Goal: Information Seeking & Learning: Learn about a topic

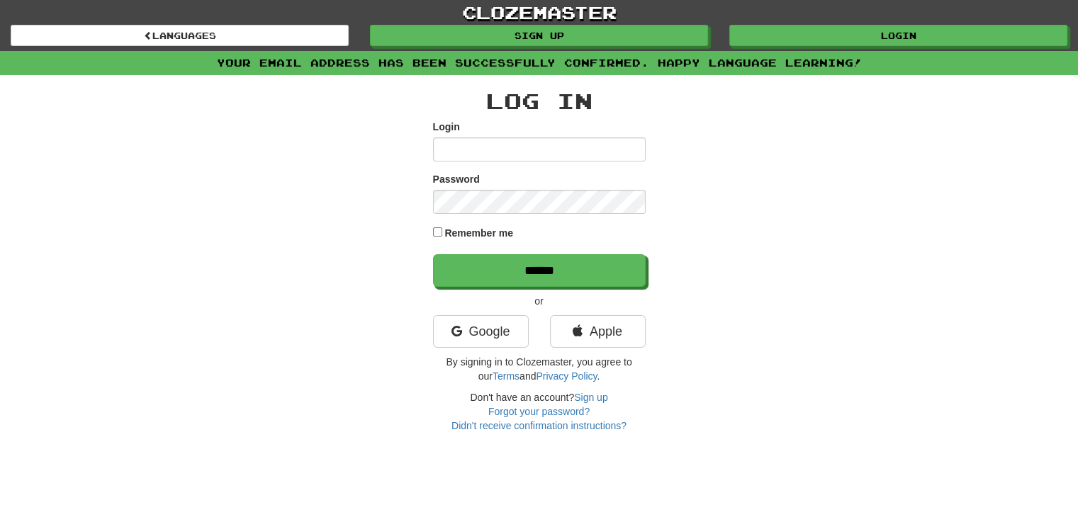
click at [602, 152] on input "Login" at bounding box center [539, 149] width 213 height 24
type input "**********"
click at [433, 254] on input "******" at bounding box center [539, 270] width 213 height 33
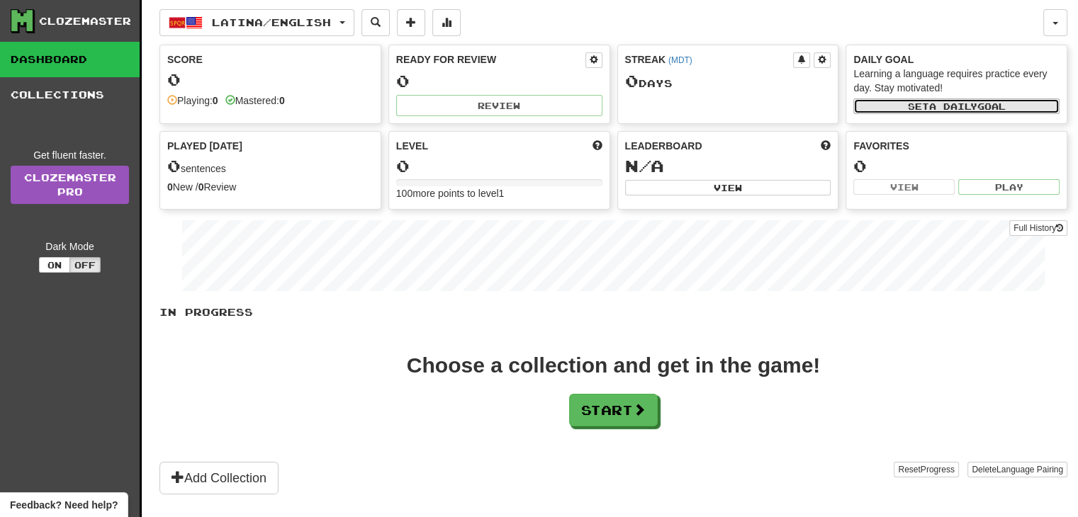
click at [956, 105] on span "a daily" at bounding box center [953, 106] width 48 height 10
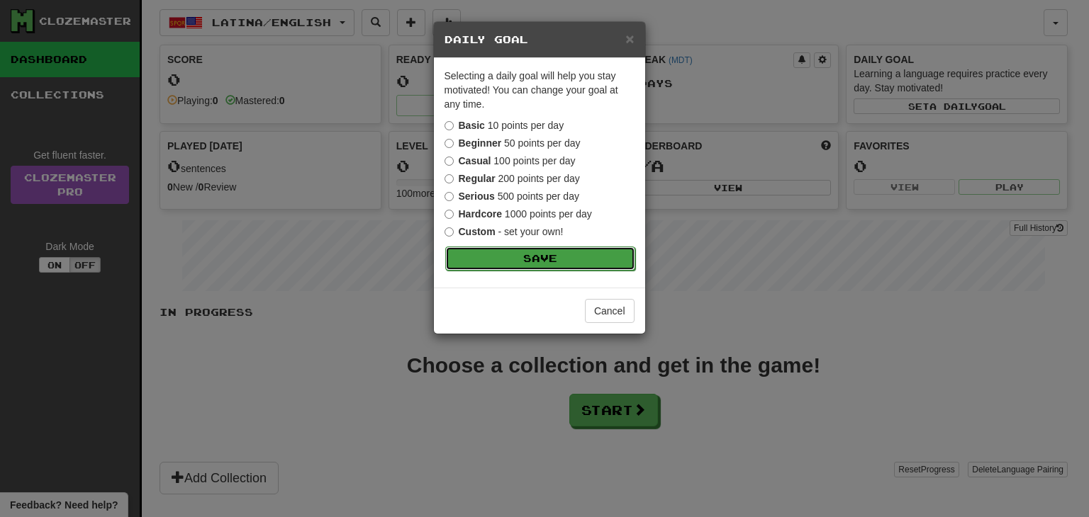
click at [578, 255] on button "Save" at bounding box center [540, 259] width 190 height 24
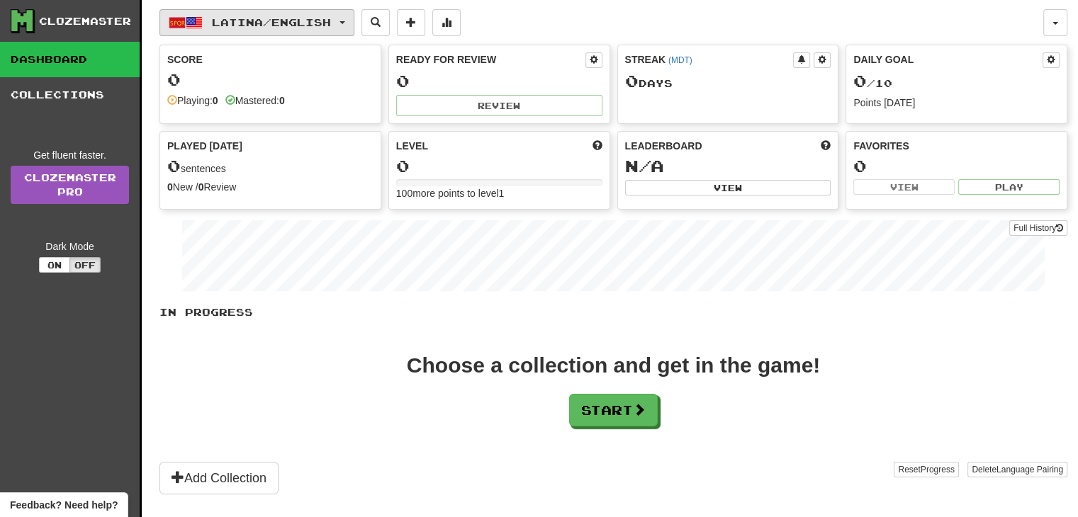
click at [345, 21] on span "button" at bounding box center [342, 22] width 6 height 3
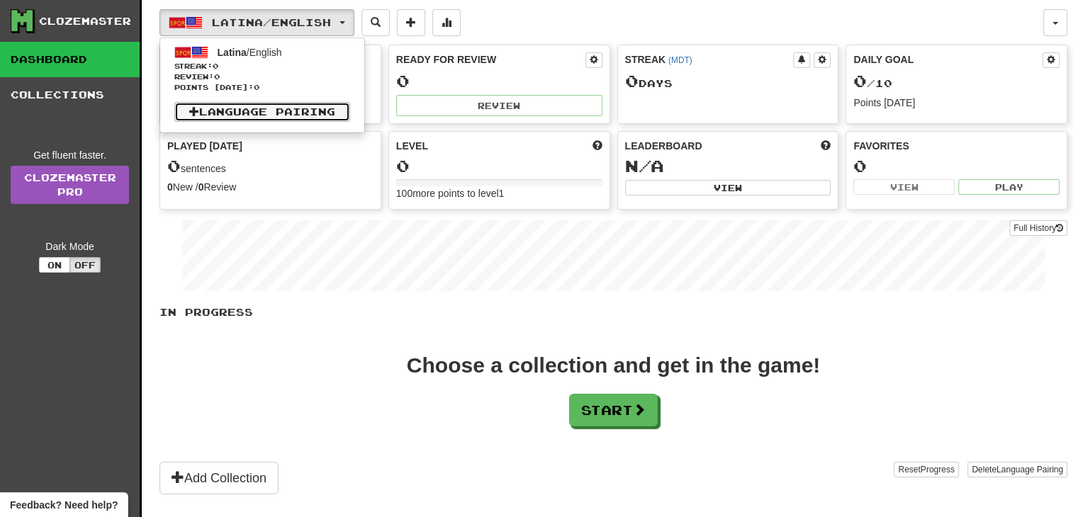
click at [307, 112] on link "Language Pairing" at bounding box center [262, 112] width 176 height 20
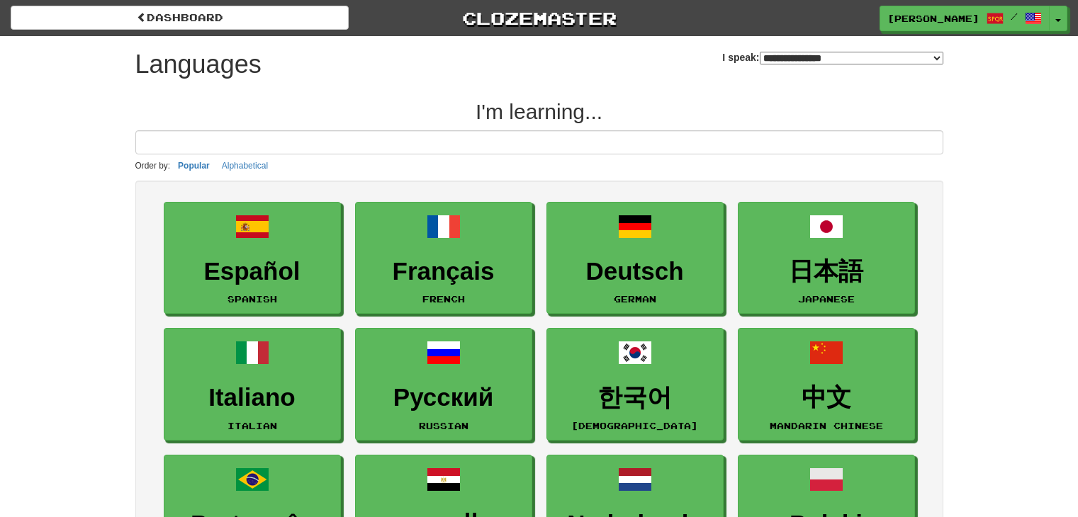
select select "*******"
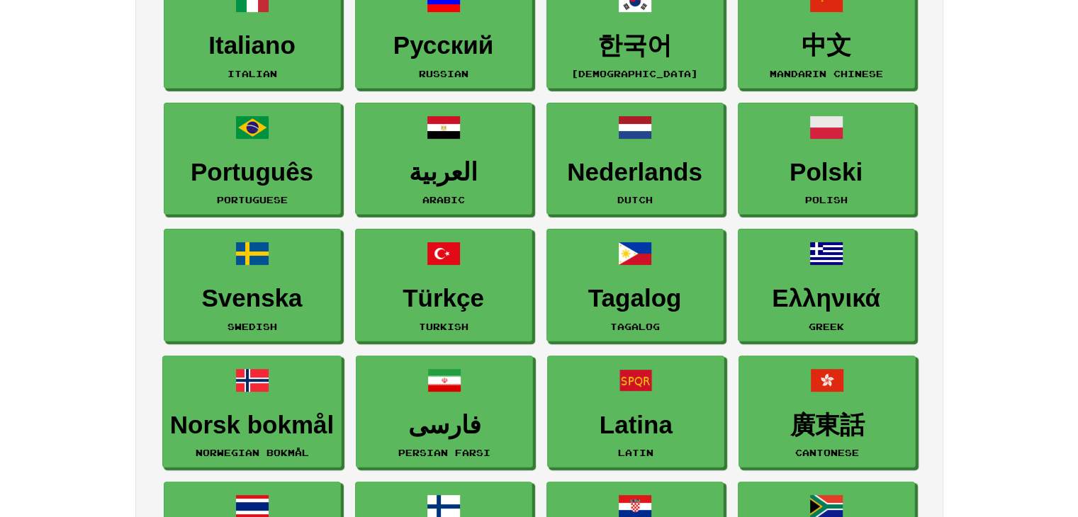
scroll to position [354, 0]
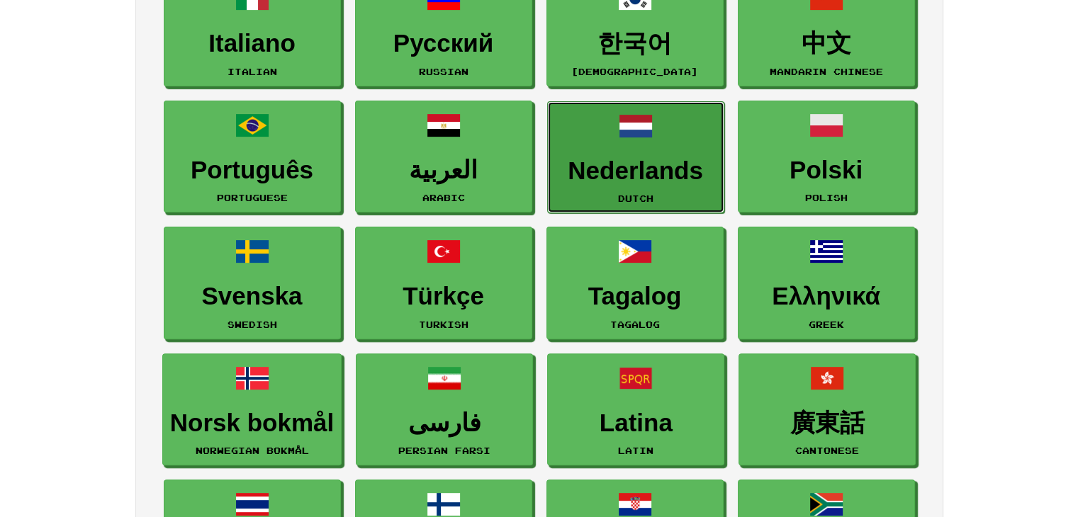
click at [621, 174] on h3 "Nederlands" at bounding box center [636, 171] width 162 height 28
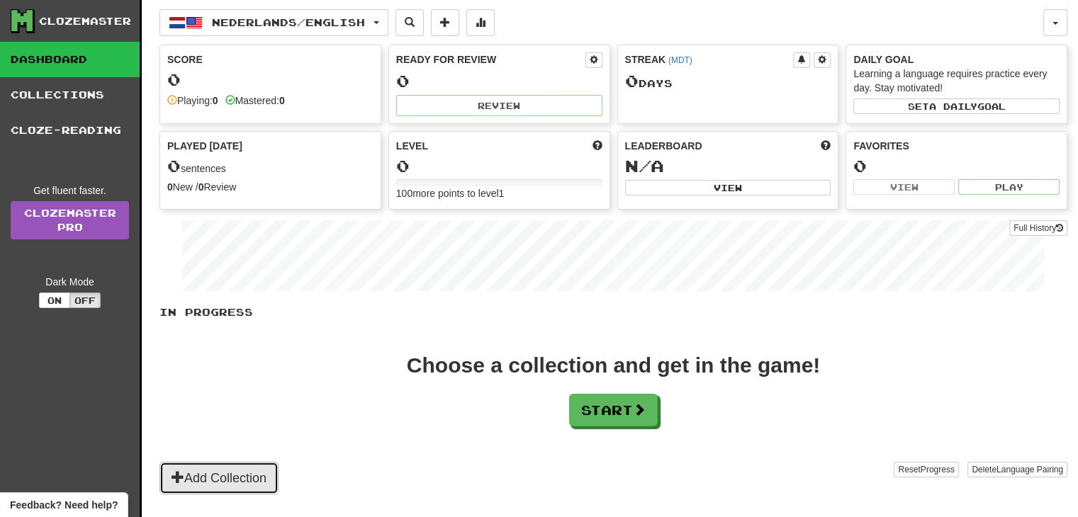
click at [240, 469] on button "Add Collection" at bounding box center [218, 478] width 119 height 33
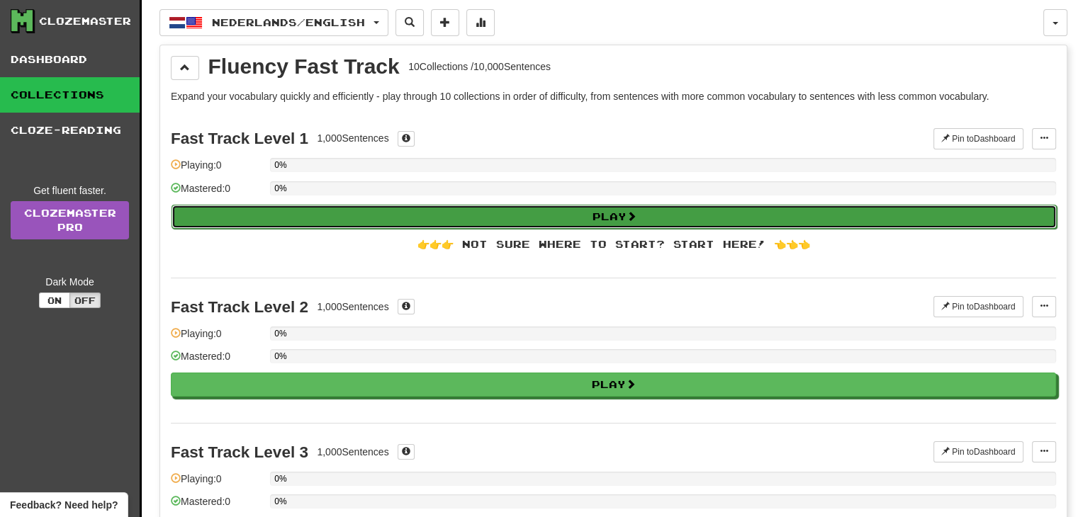
click at [471, 220] on button "Play" at bounding box center [614, 217] width 885 height 24
select select "**"
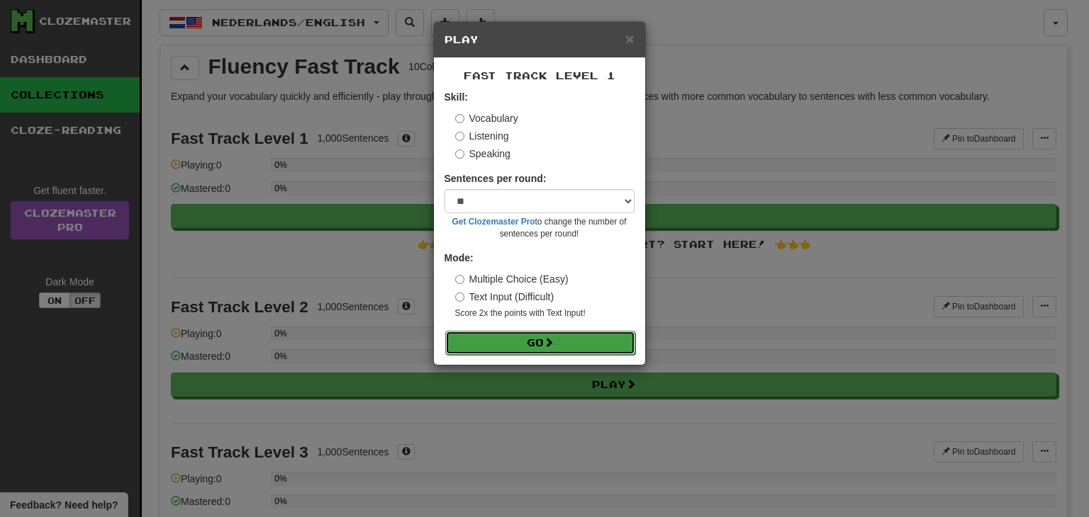
click at [587, 338] on button "Go" at bounding box center [540, 343] width 190 height 24
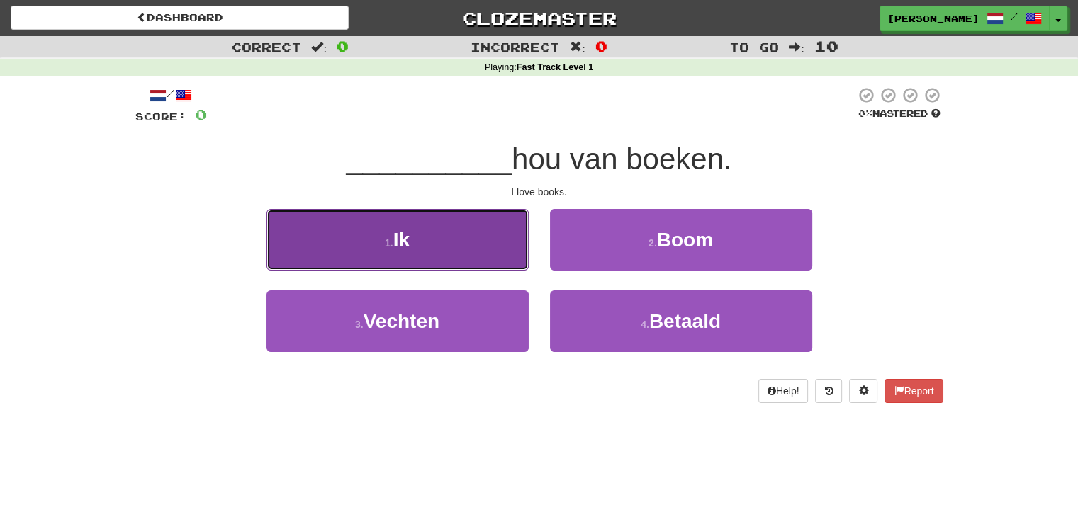
click at [458, 259] on button "1 . Ik" at bounding box center [397, 240] width 262 height 62
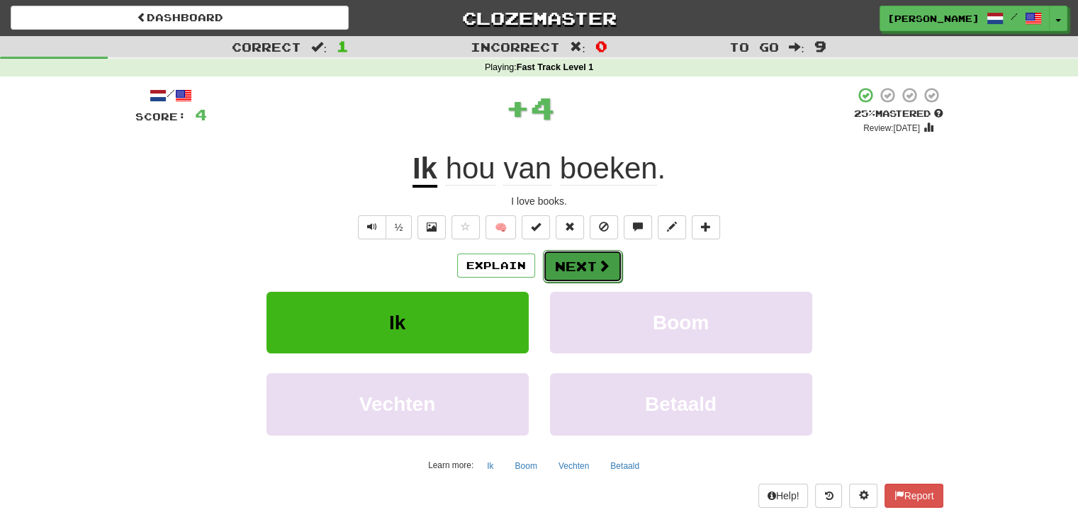
click at [575, 272] on button "Next" at bounding box center [582, 266] width 79 height 33
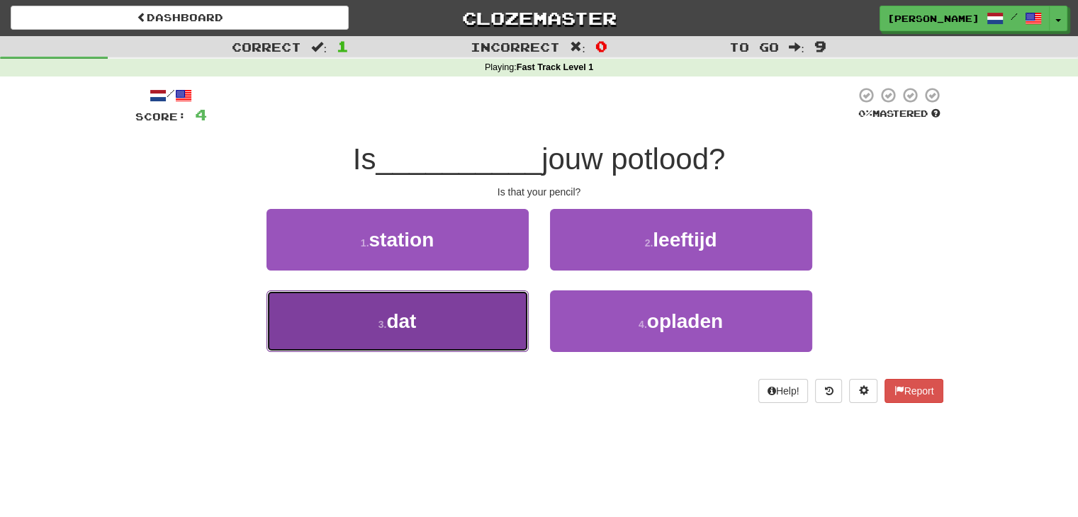
click at [473, 326] on button "3 . dat" at bounding box center [397, 322] width 262 height 62
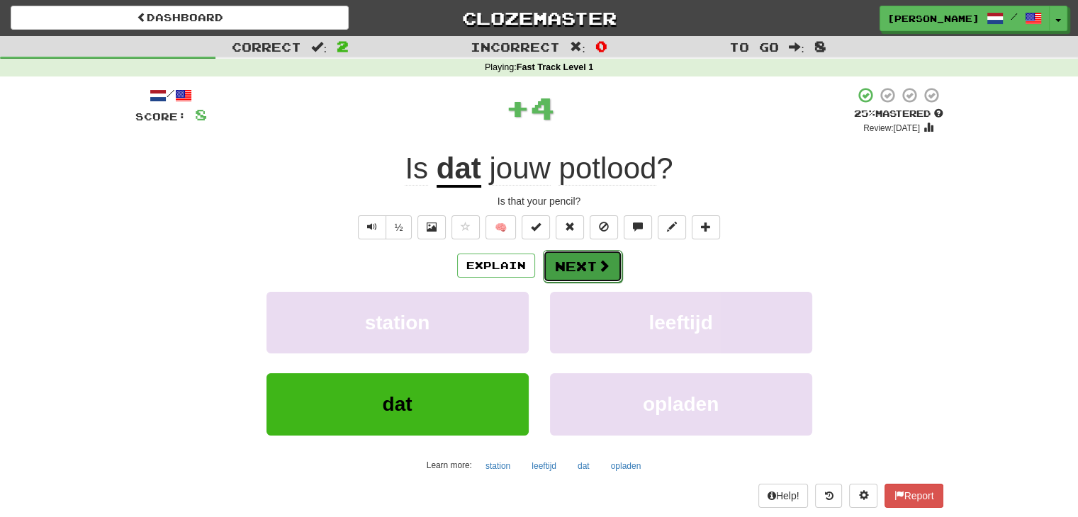
click at [577, 269] on button "Next" at bounding box center [582, 266] width 79 height 33
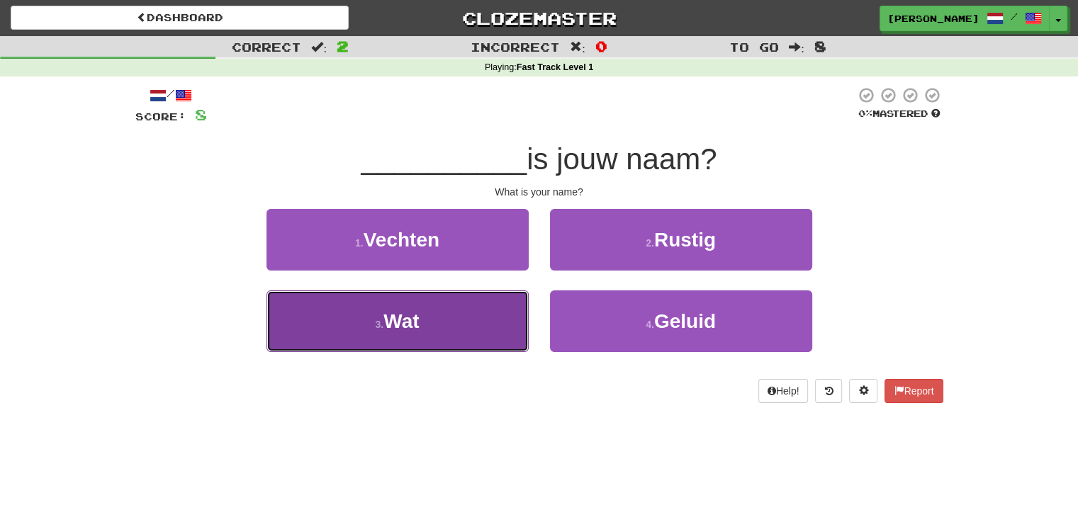
click at [456, 311] on button "3 . Wat" at bounding box center [397, 322] width 262 height 62
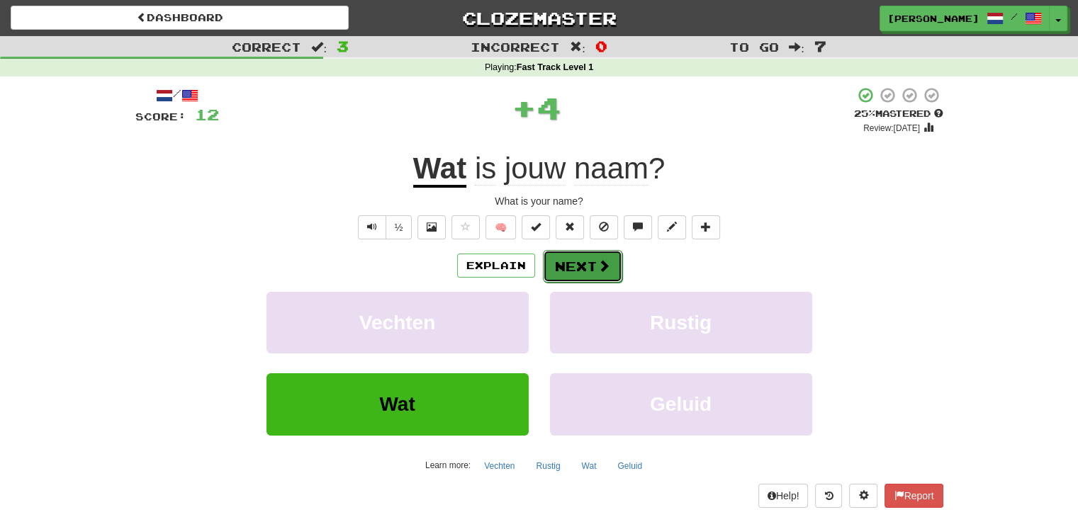
click at [587, 271] on button "Next" at bounding box center [582, 266] width 79 height 33
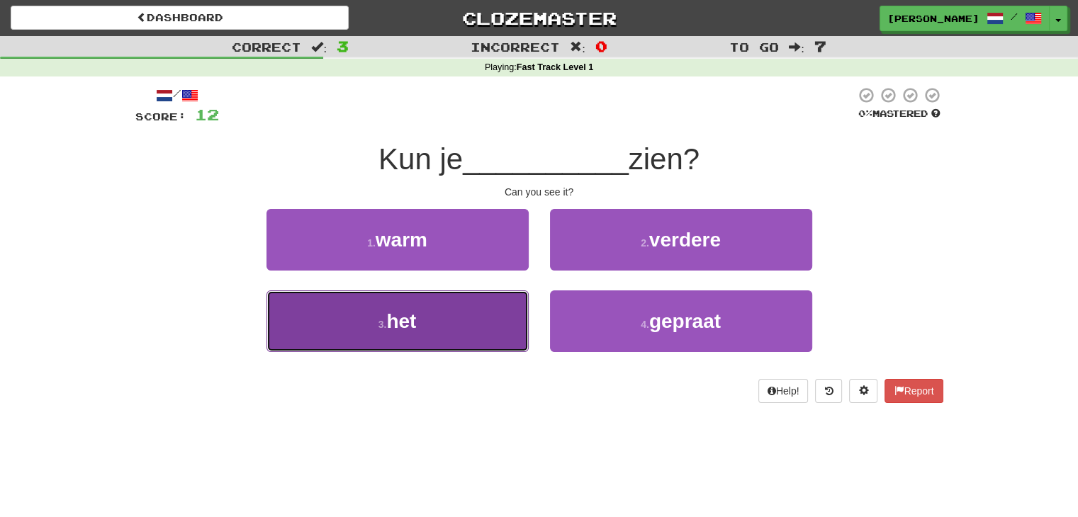
click at [492, 313] on button "3 . het" at bounding box center [397, 322] width 262 height 62
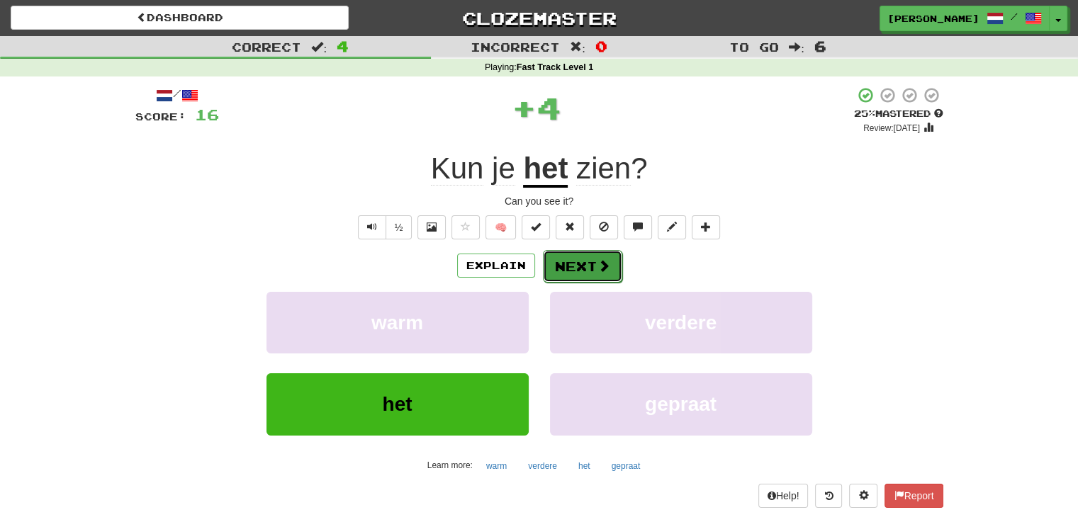
click at [575, 262] on button "Next" at bounding box center [582, 266] width 79 height 33
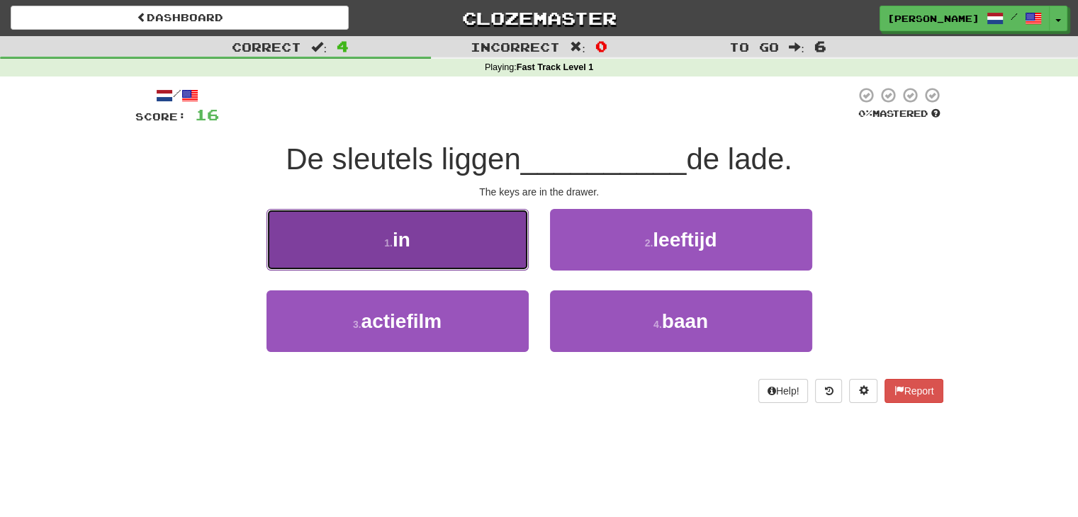
click at [456, 250] on button "1 . in" at bounding box center [397, 240] width 262 height 62
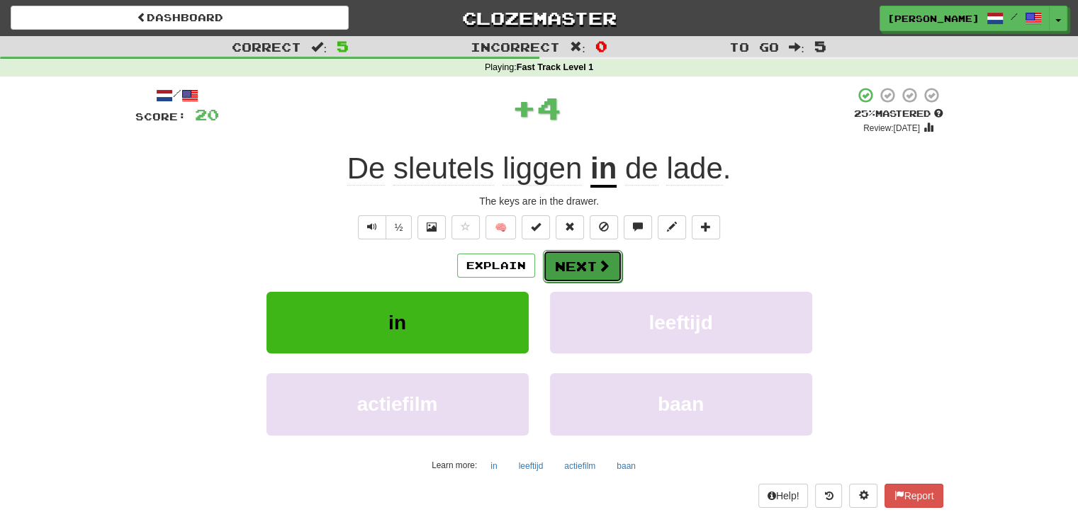
click at [590, 263] on button "Next" at bounding box center [582, 266] width 79 height 33
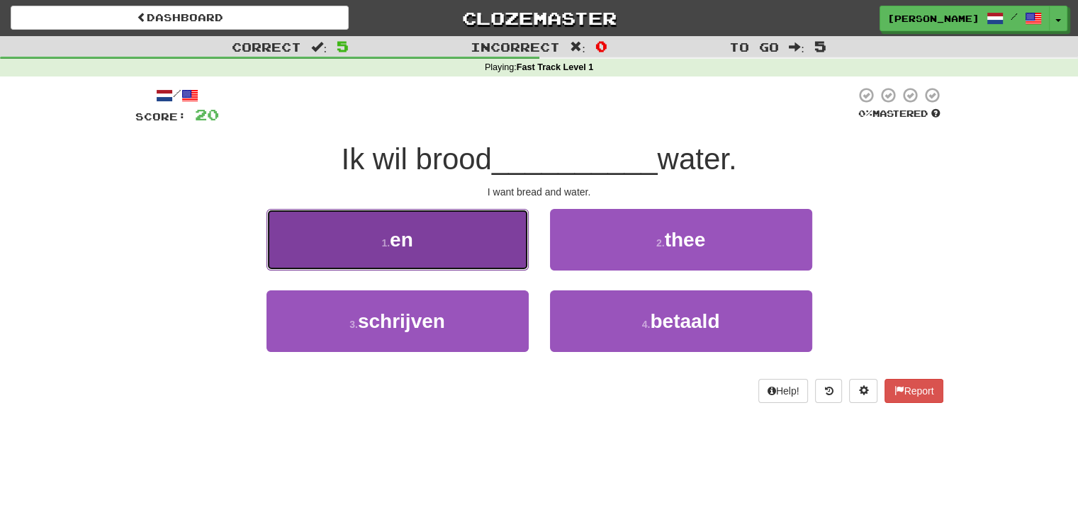
click at [496, 255] on button "1 . en" at bounding box center [397, 240] width 262 height 62
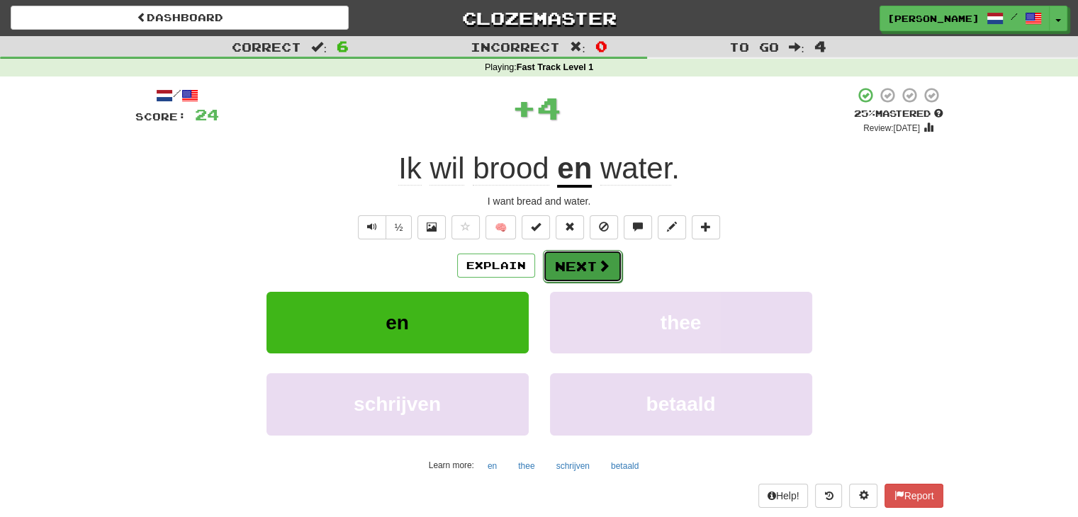
click at [599, 262] on span at bounding box center [603, 265] width 13 height 13
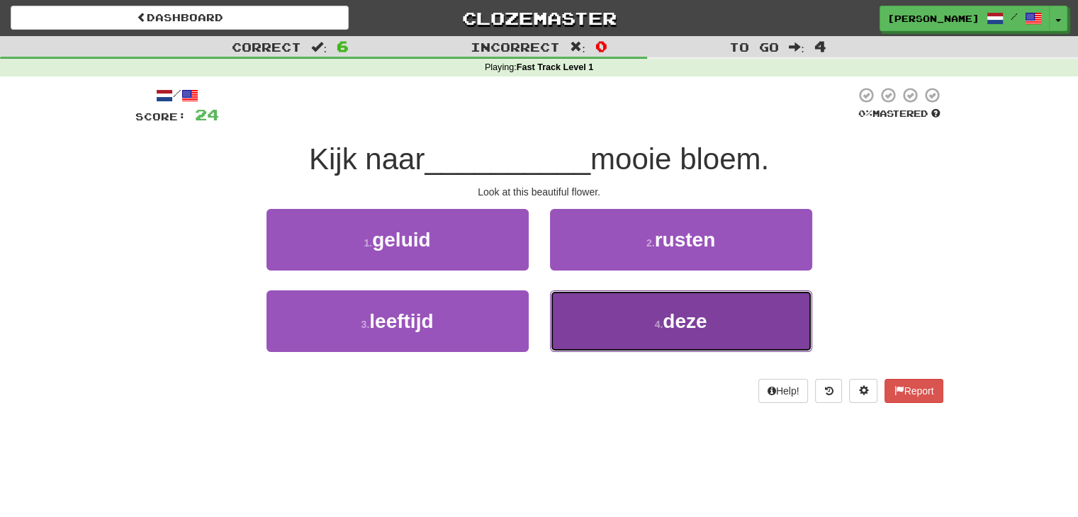
click at [622, 306] on button "4 . deze" at bounding box center [681, 322] width 262 height 62
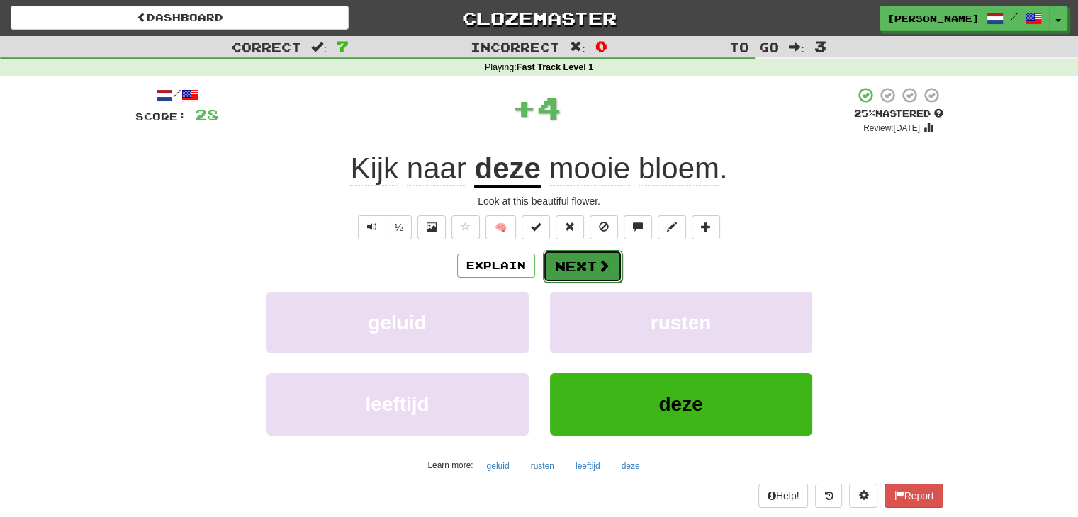
click at [587, 262] on button "Next" at bounding box center [582, 266] width 79 height 33
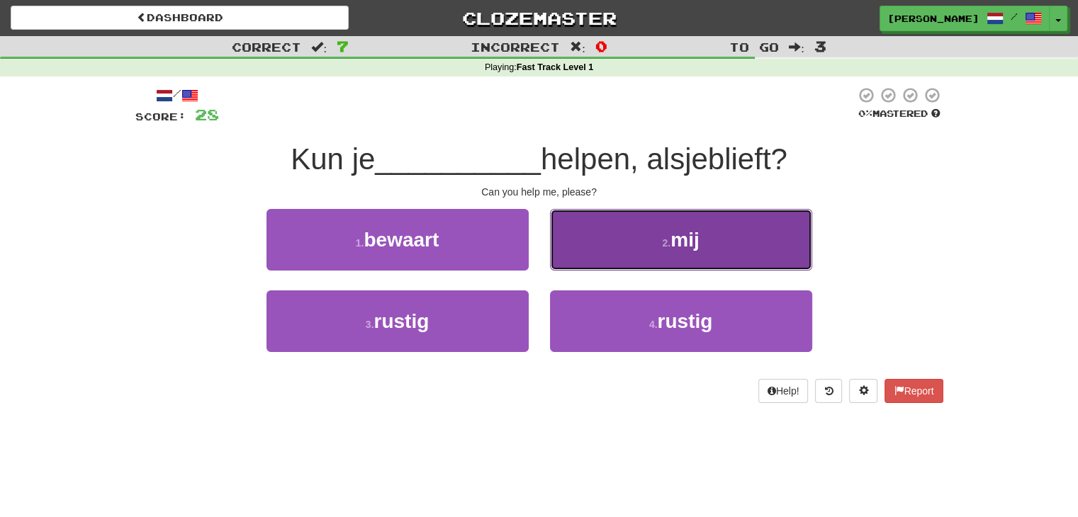
click at [620, 263] on button "2 . mij" at bounding box center [681, 240] width 262 height 62
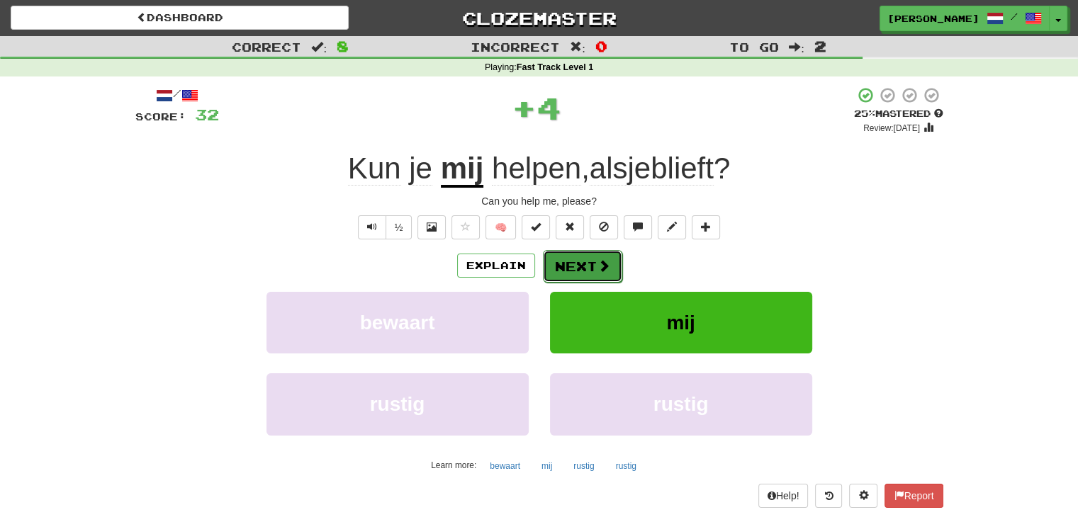
click at [579, 261] on button "Next" at bounding box center [582, 266] width 79 height 33
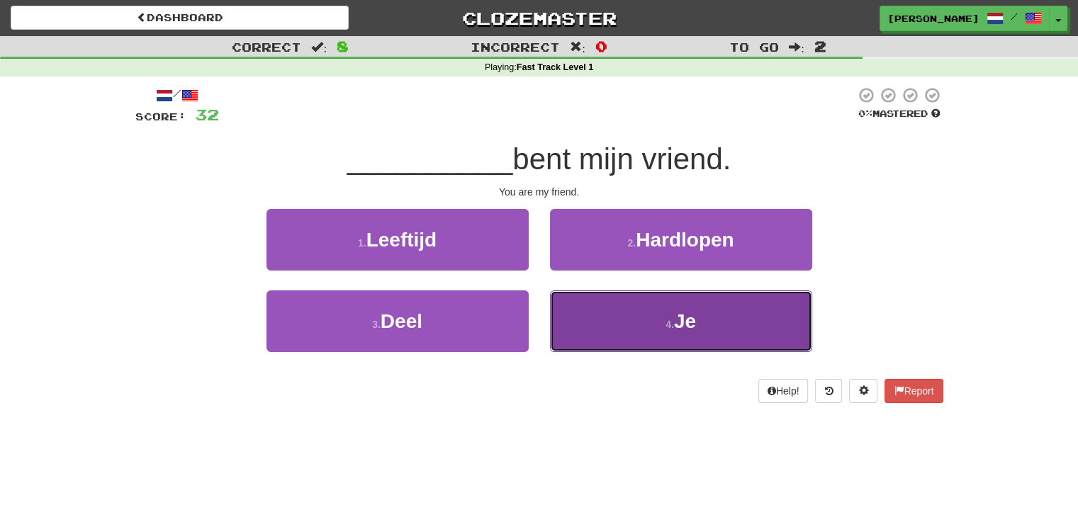
click at [629, 310] on button "4 . Je" at bounding box center [681, 322] width 262 height 62
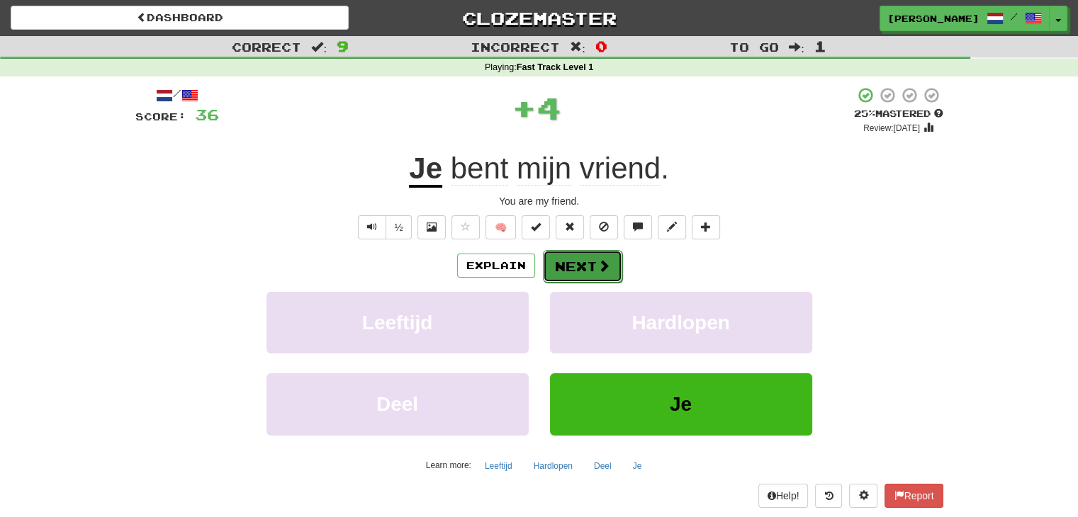
click at [576, 260] on button "Next" at bounding box center [582, 266] width 79 height 33
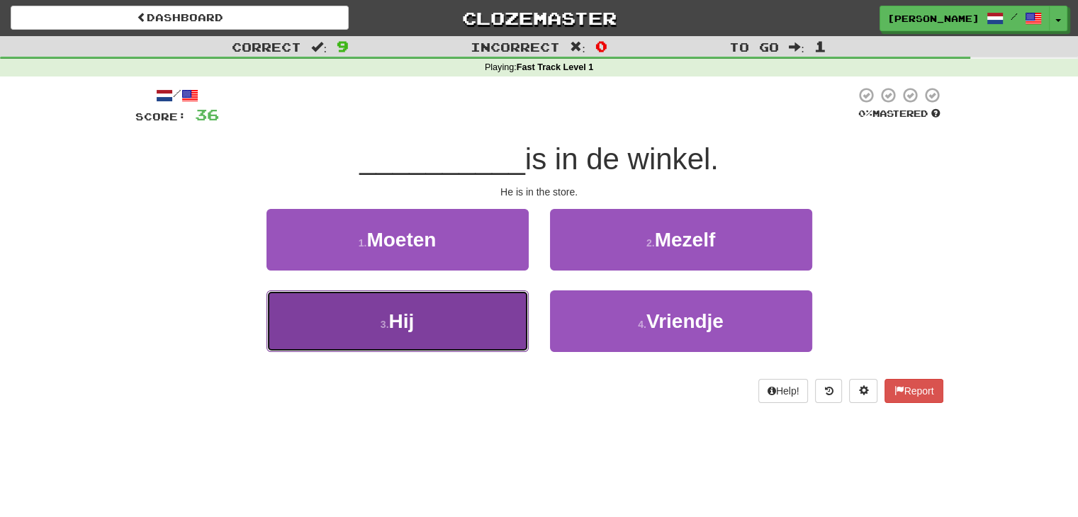
click at [465, 307] on button "3 . Hij" at bounding box center [397, 322] width 262 height 62
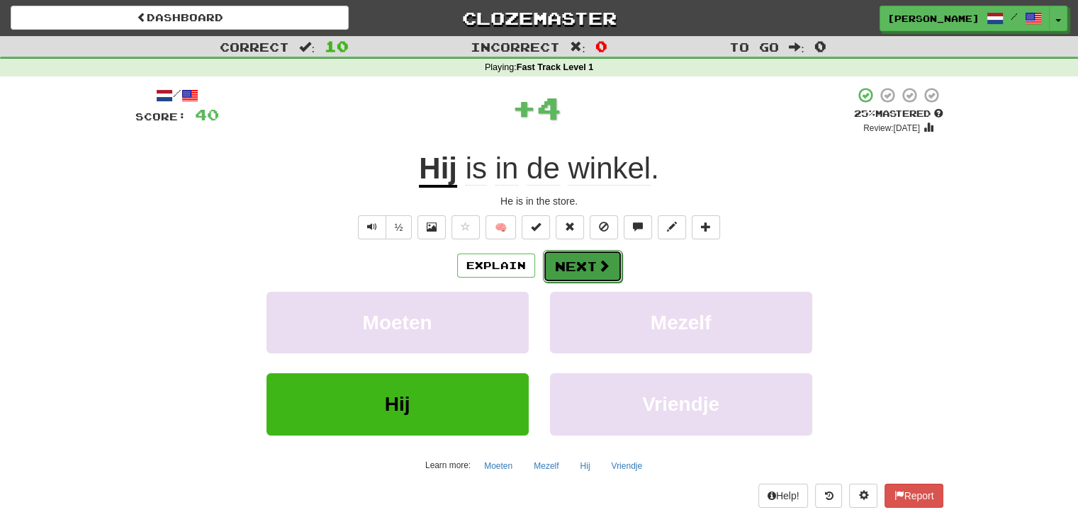
click at [579, 259] on button "Next" at bounding box center [582, 266] width 79 height 33
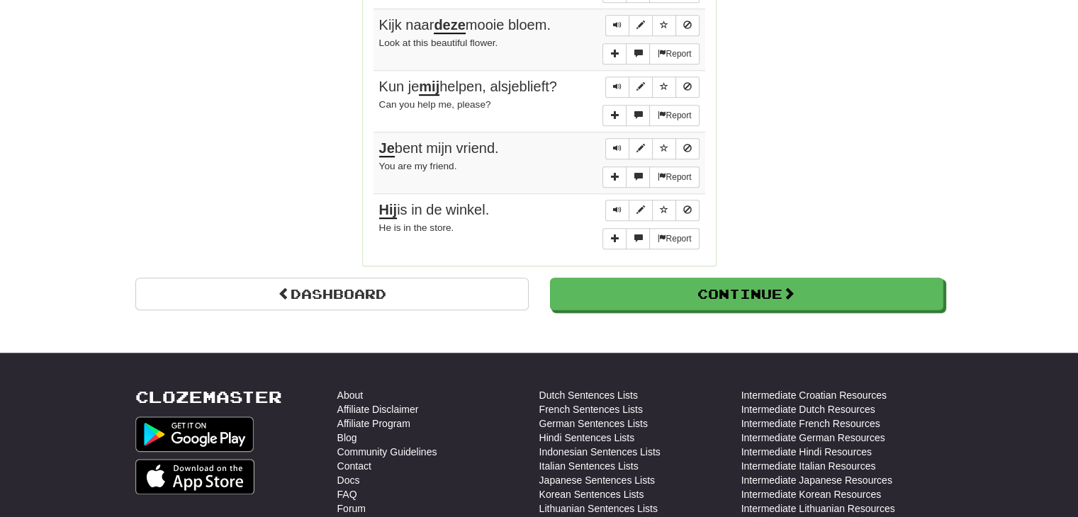
scroll to position [1205, 0]
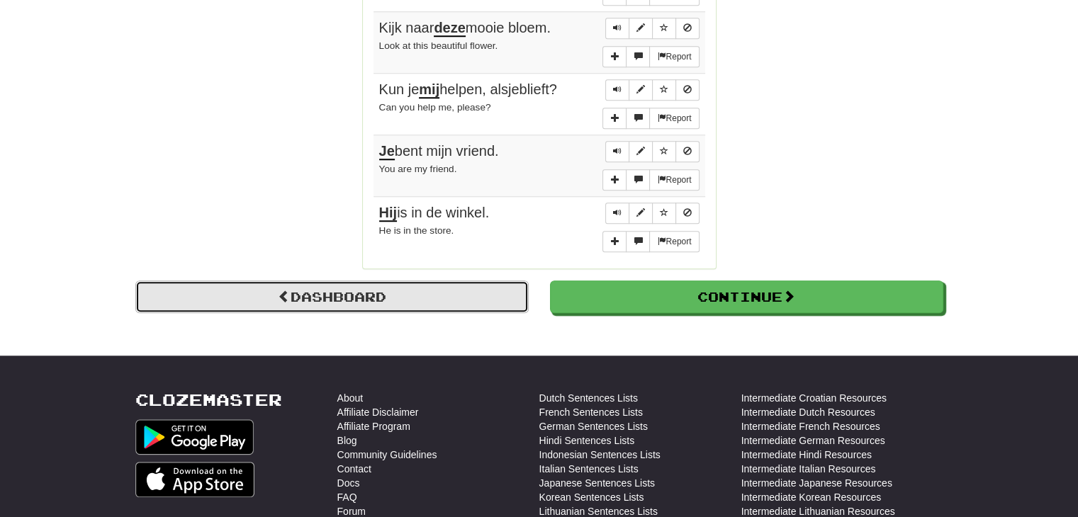
click at [315, 281] on link "Dashboard" at bounding box center [331, 297] width 393 height 33
